Goal: Use online tool/utility: Use online tool/utility

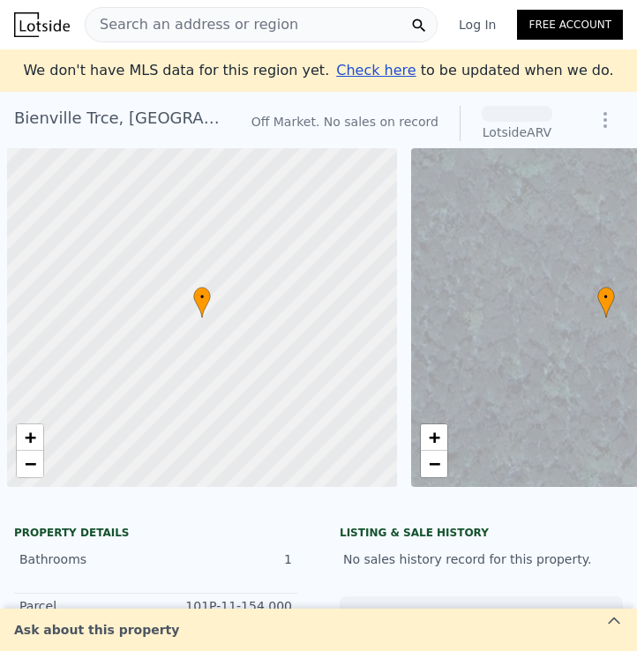
scroll to position [0, 7]
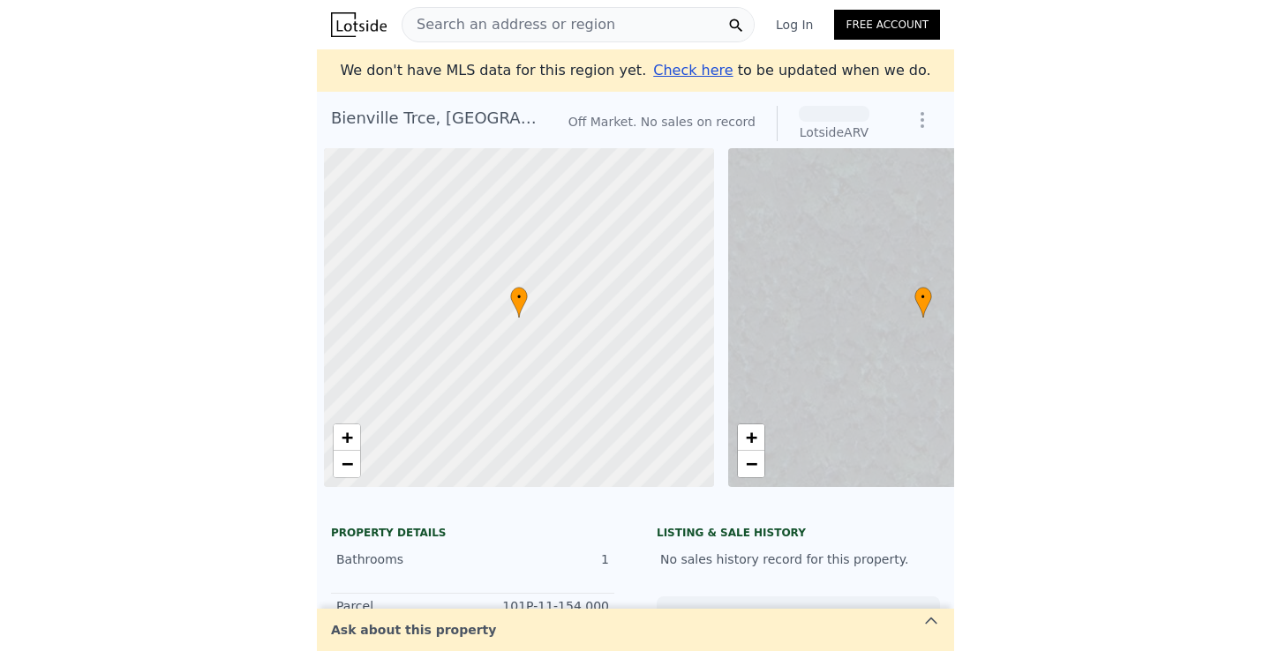
scroll to position [0, 7]
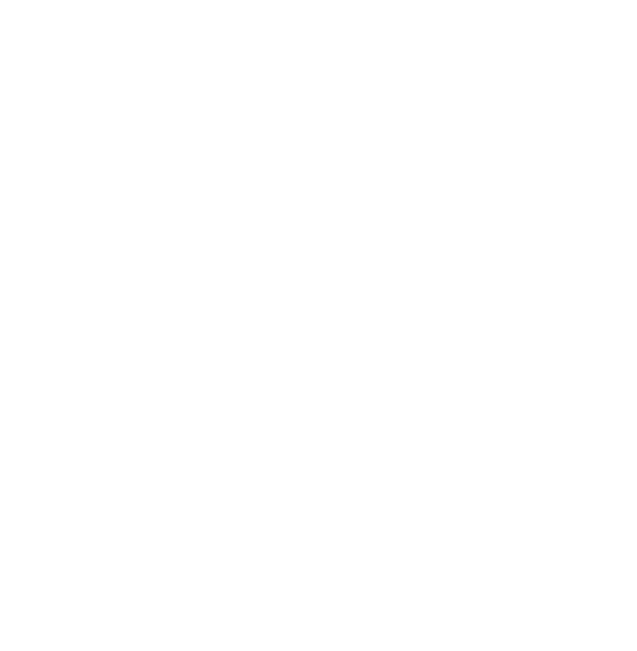
click at [267, 315] on div at bounding box center [318, 325] width 637 height 651
